Goal: Information Seeking & Learning: Learn about a topic

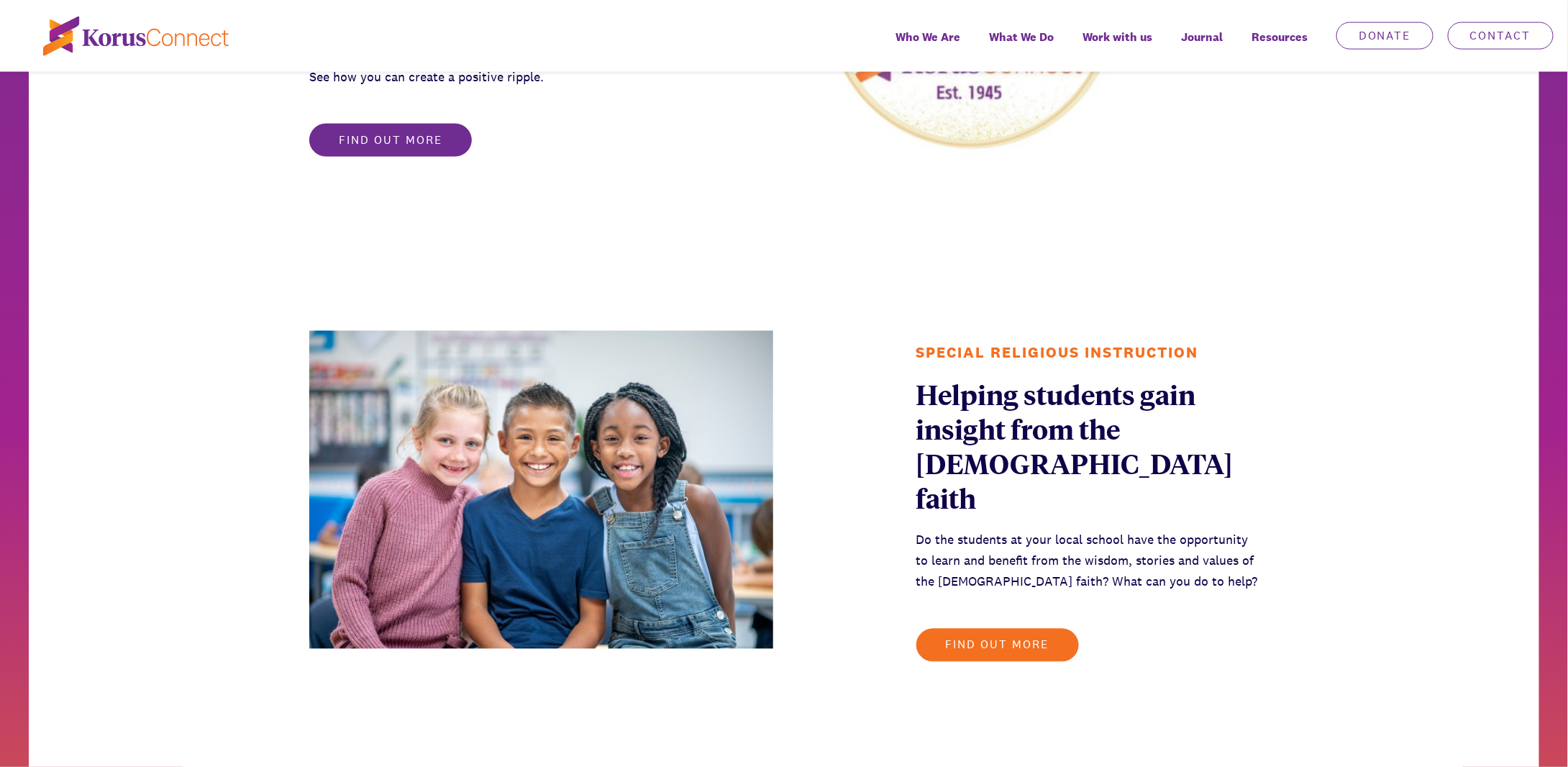
scroll to position [864, 0]
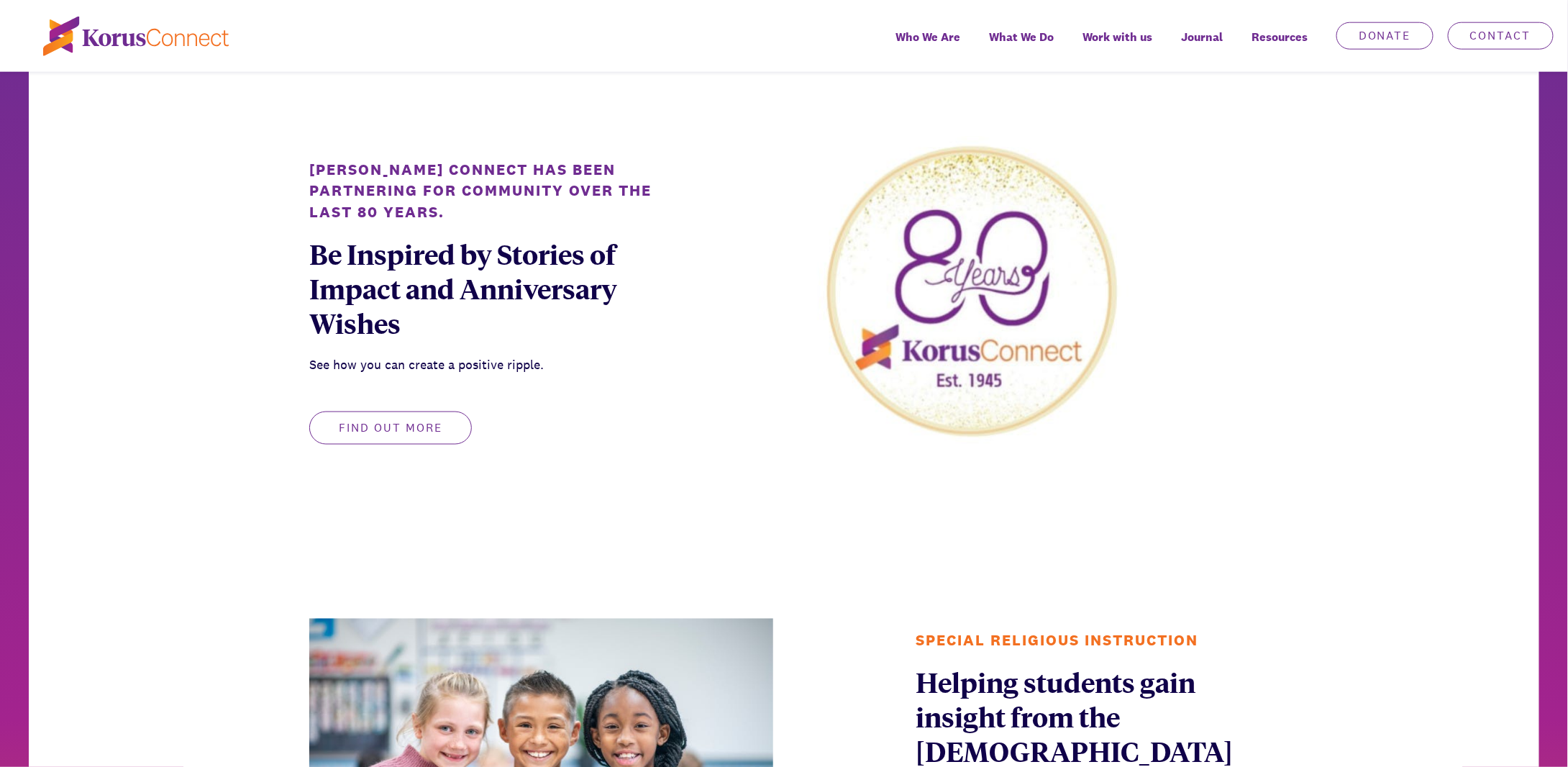
click at [383, 438] on button "Find out more" at bounding box center [391, 428] width 162 height 33
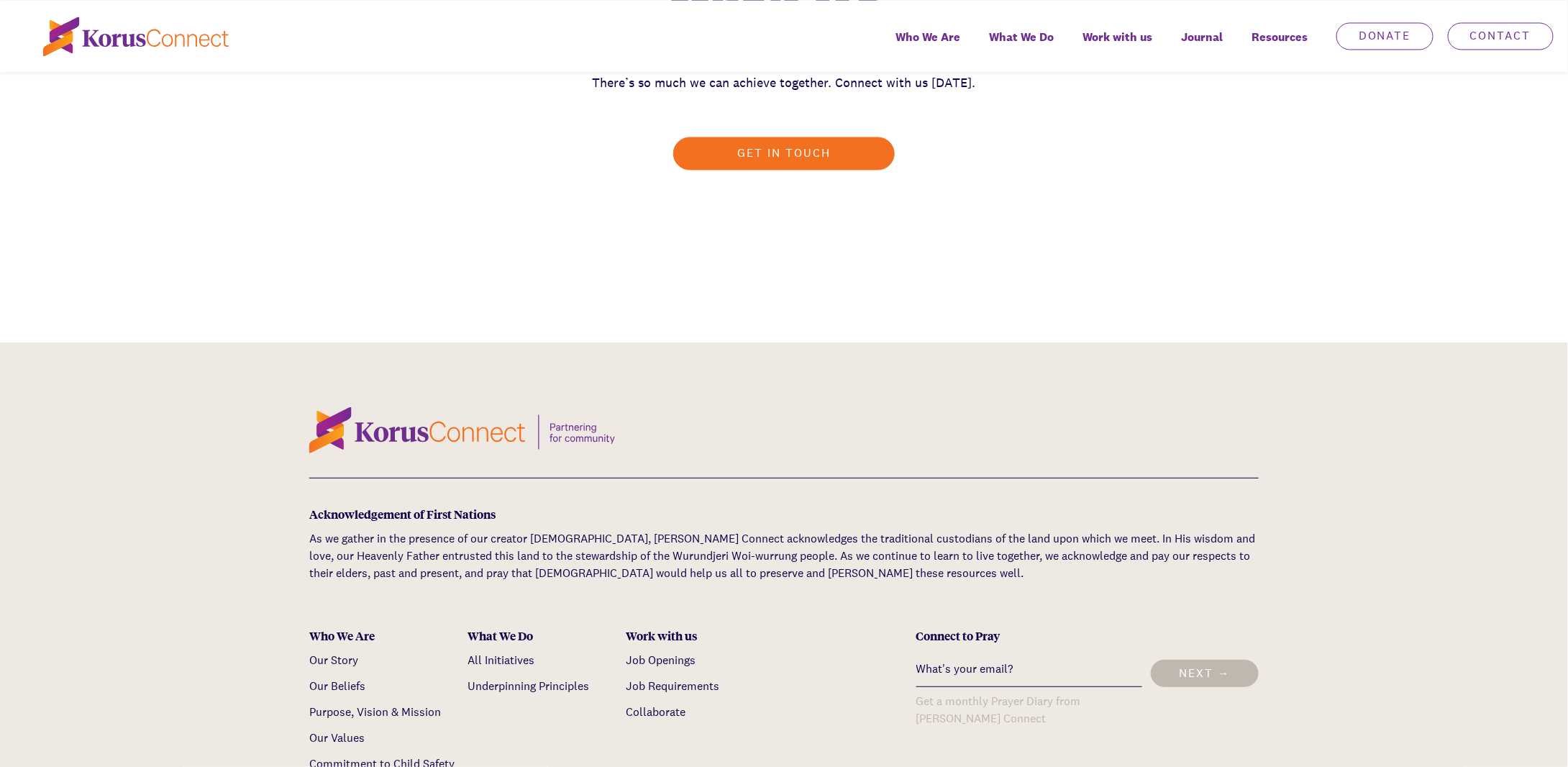
scroll to position [4390, 0]
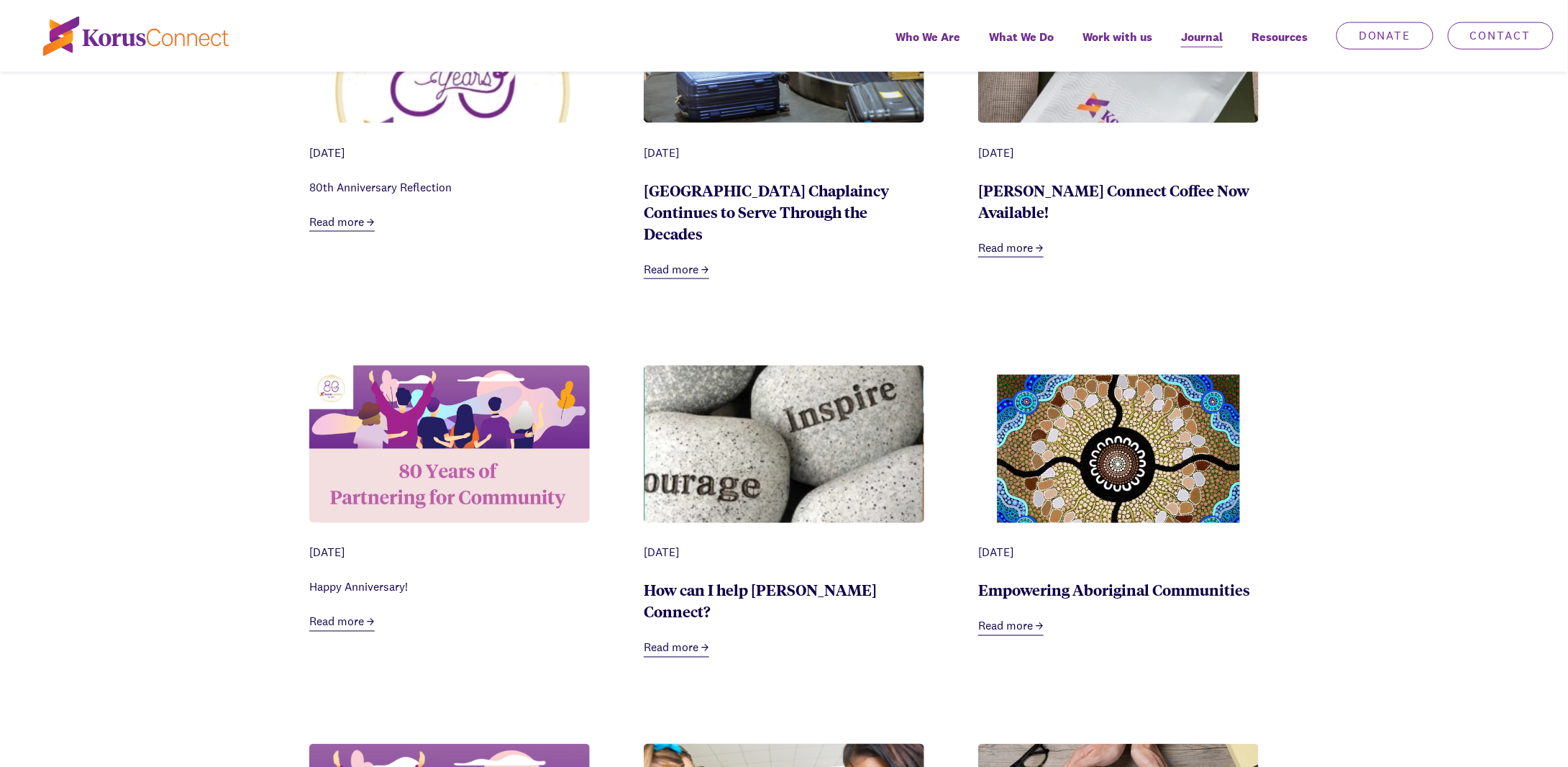
scroll to position [935, 0]
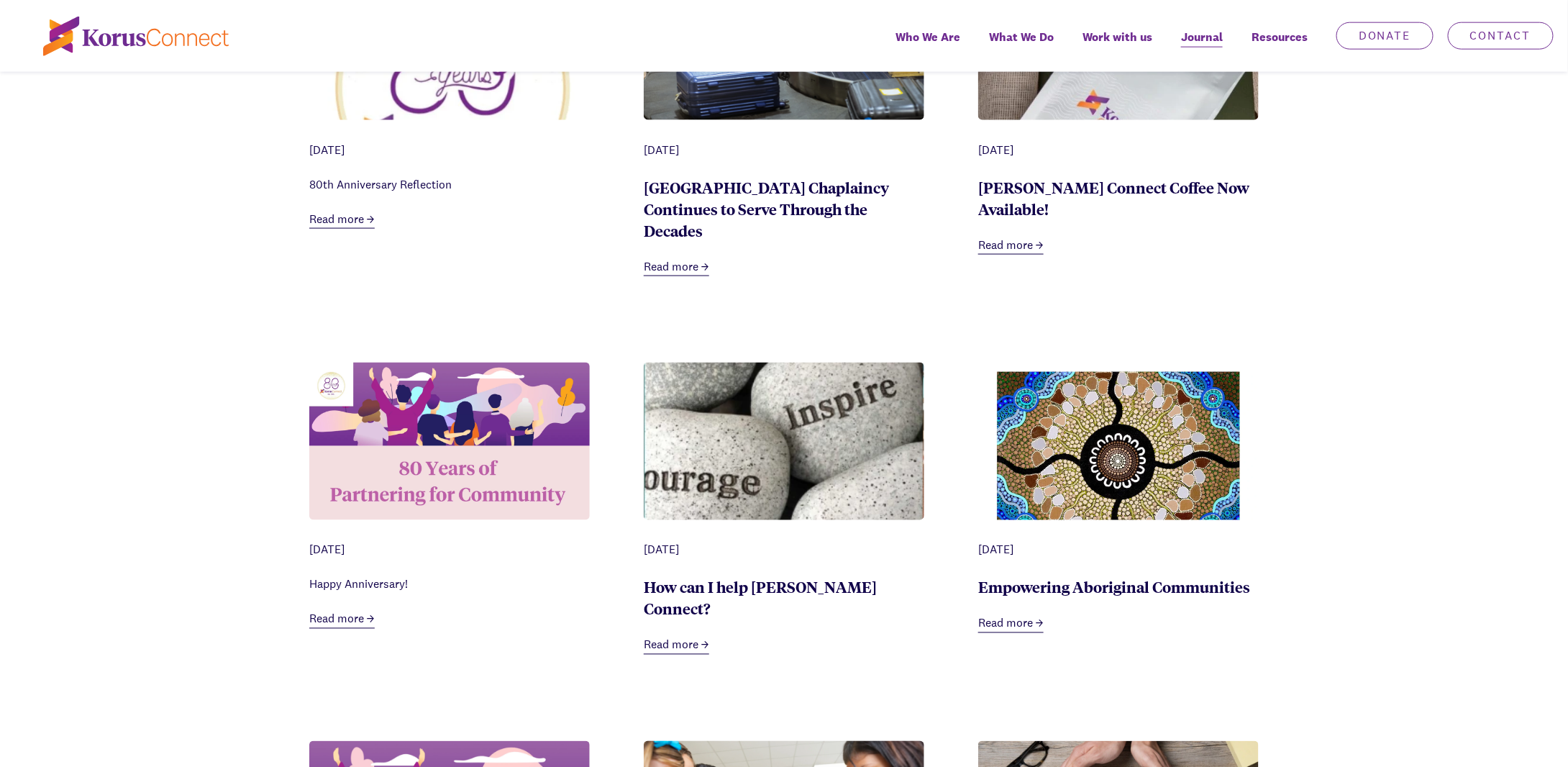
click at [352, 217] on link "Read more" at bounding box center [342, 220] width 66 height 18
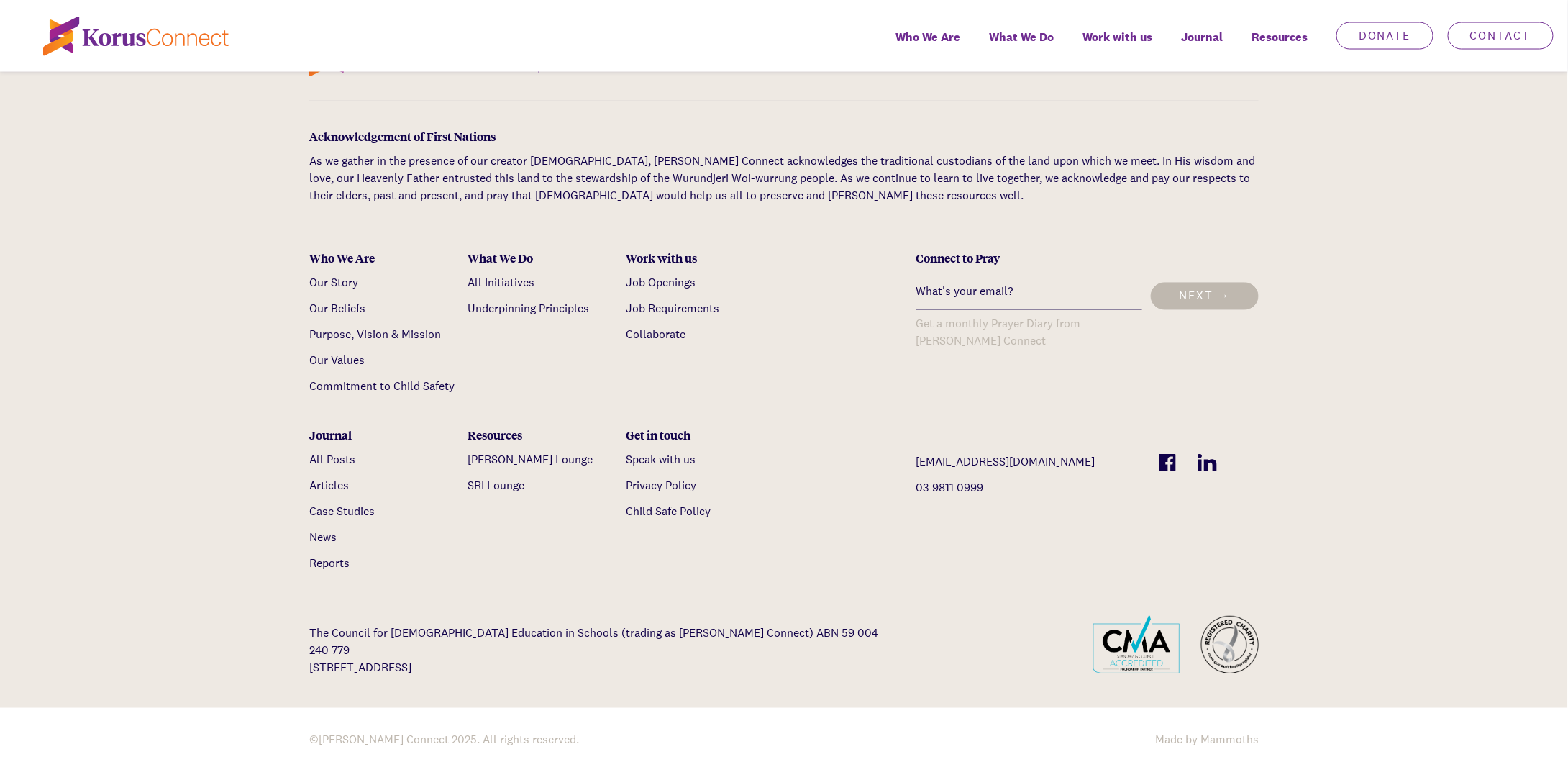
scroll to position [1250, 0]
